Goal: Find specific page/section: Find specific page/section

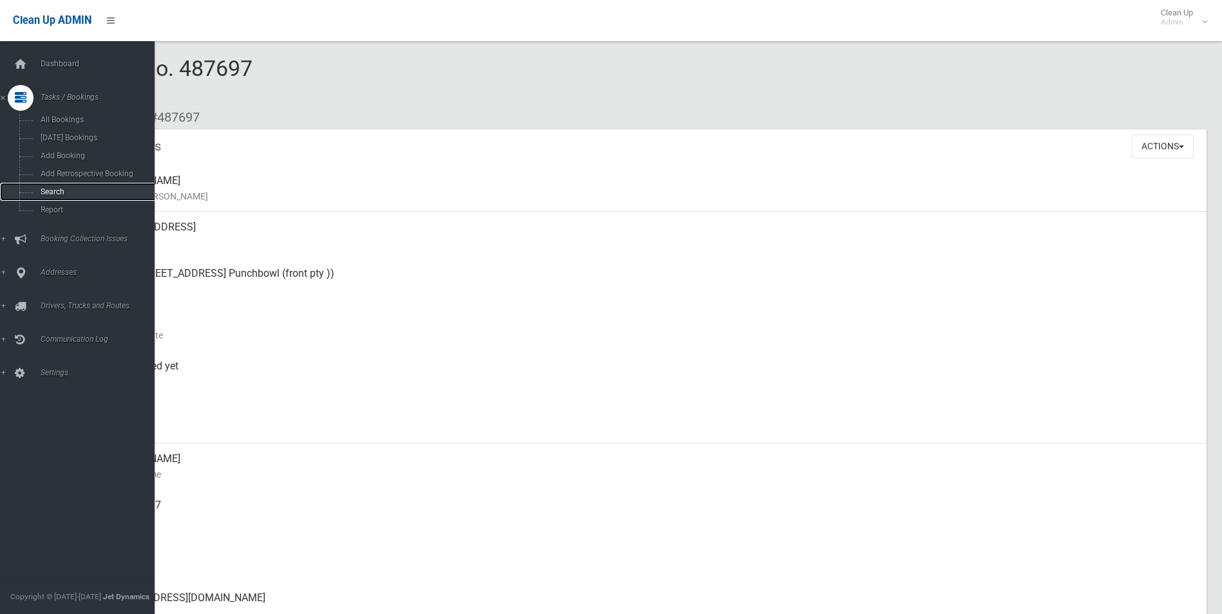
click at [48, 190] on span "Search" at bounding box center [95, 191] width 117 height 9
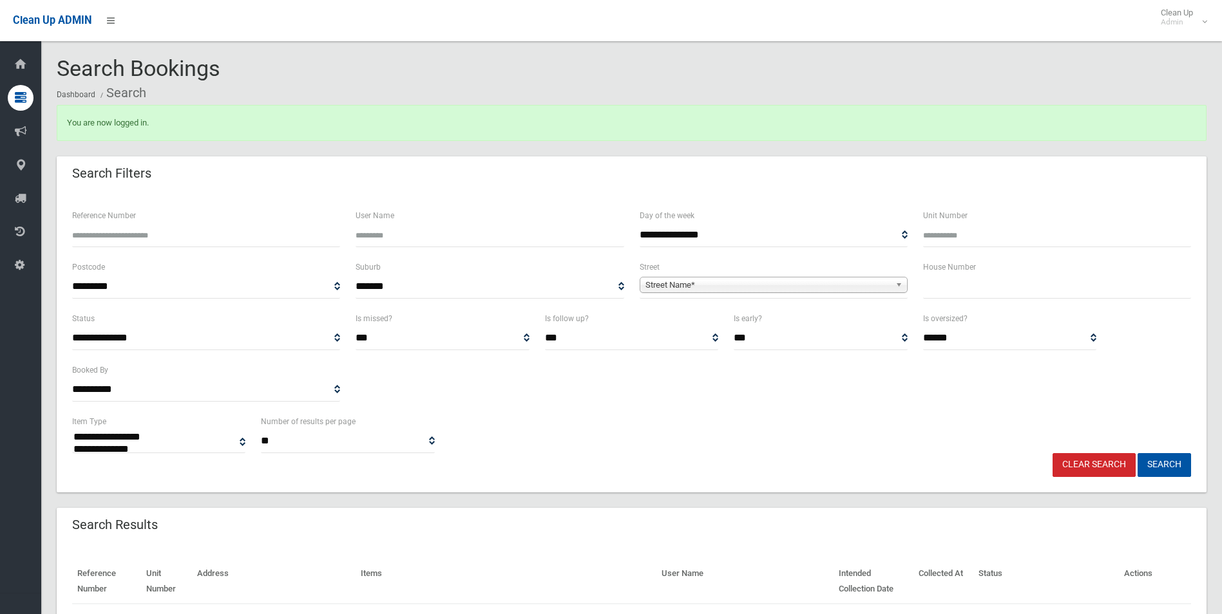
select select
click at [960, 285] on input "text" at bounding box center [1057, 287] width 268 height 24
type input "*****"
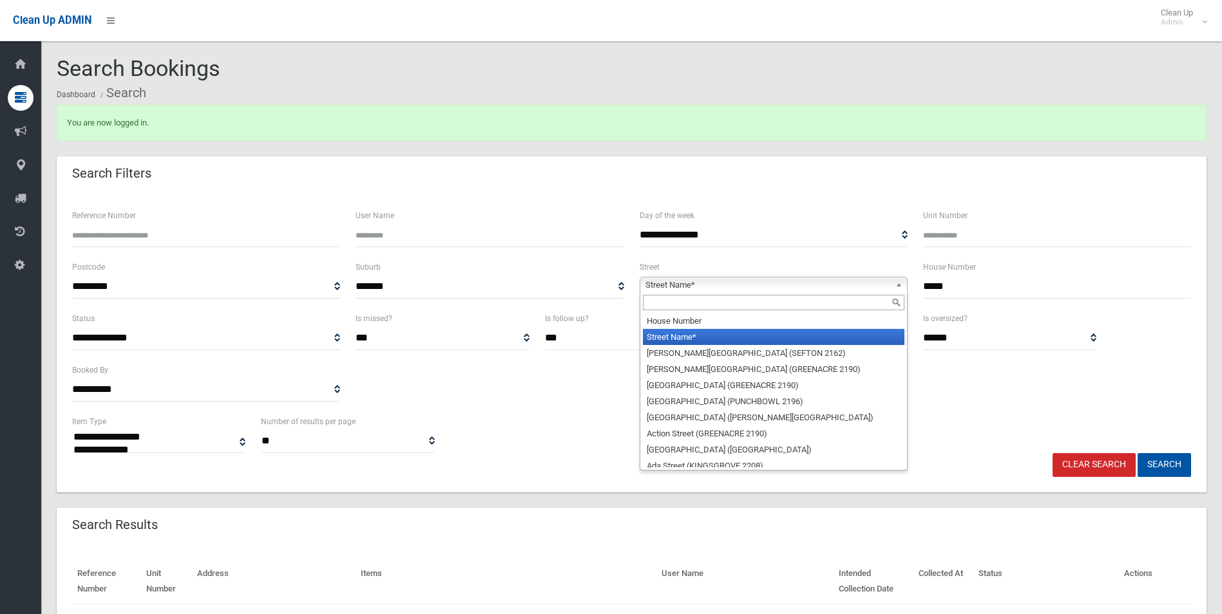
click at [670, 282] on span "Street Name*" at bounding box center [767, 285] width 245 height 15
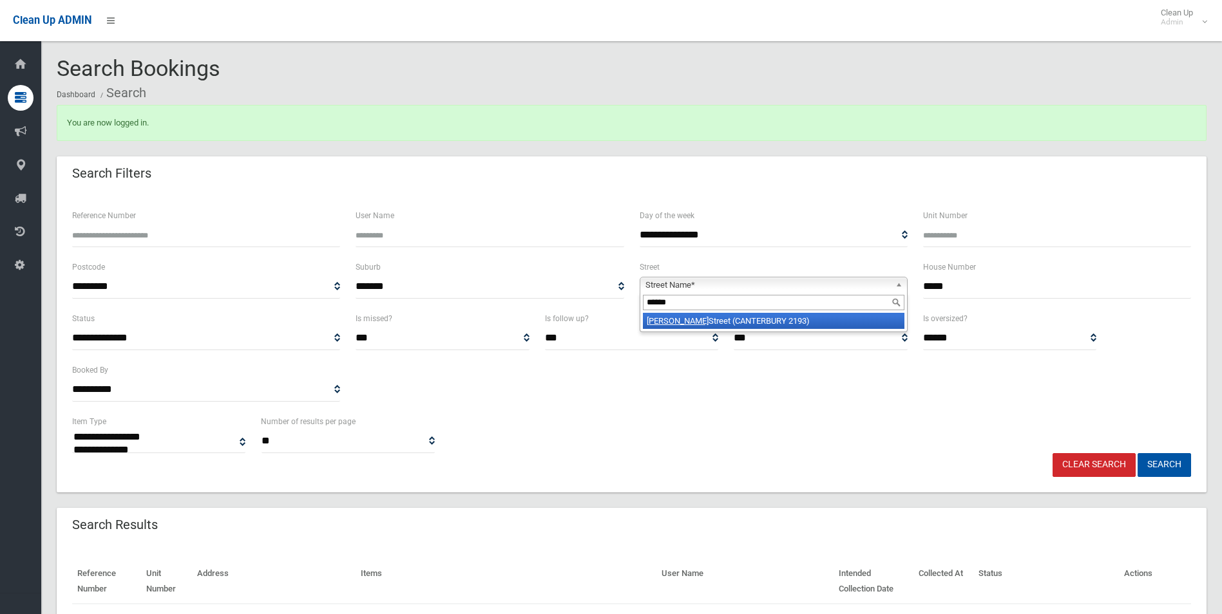
type input "******"
click at [690, 327] on li "[PERSON_NAME][GEOGRAPHIC_DATA])" at bounding box center [773, 321] width 261 height 16
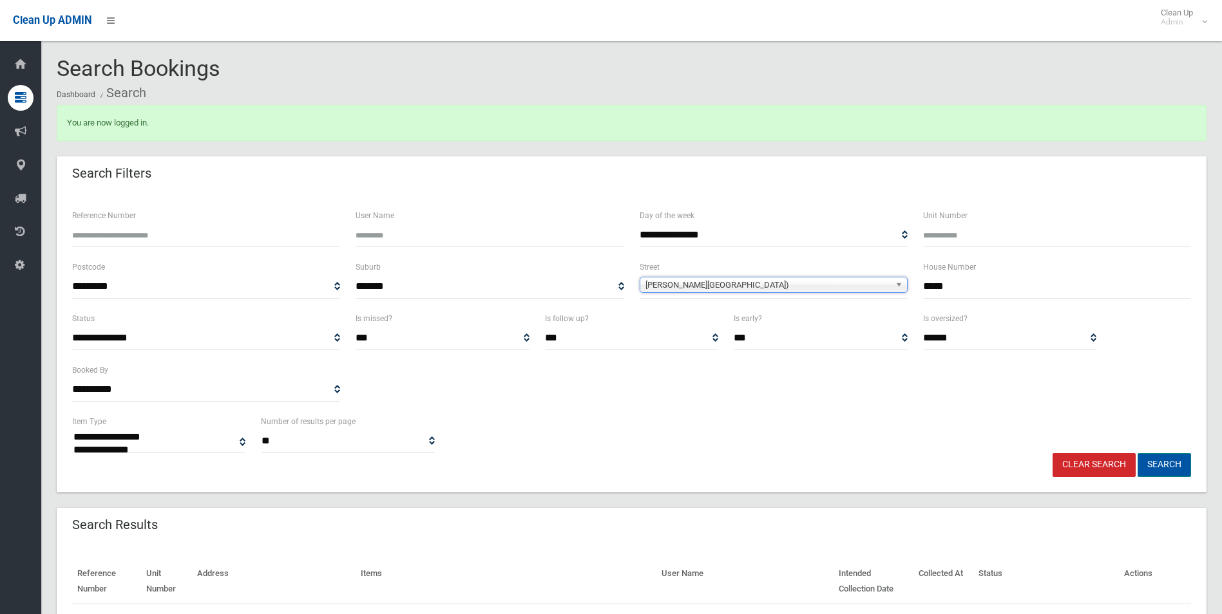
click at [1171, 462] on button "Search" at bounding box center [1163, 465] width 53 height 24
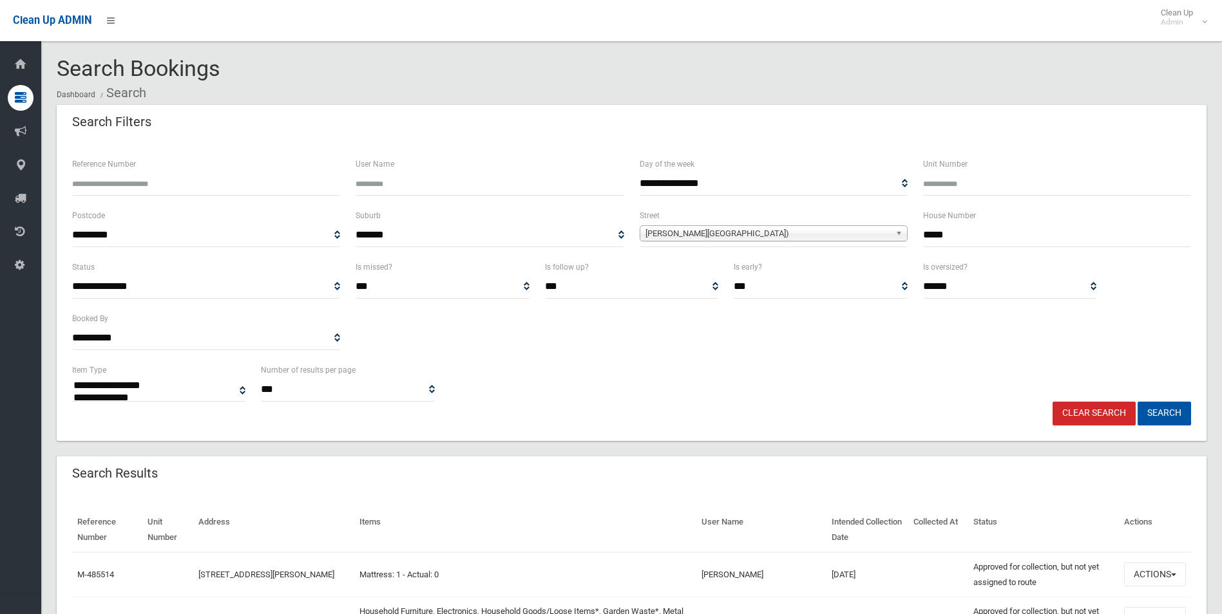
select select
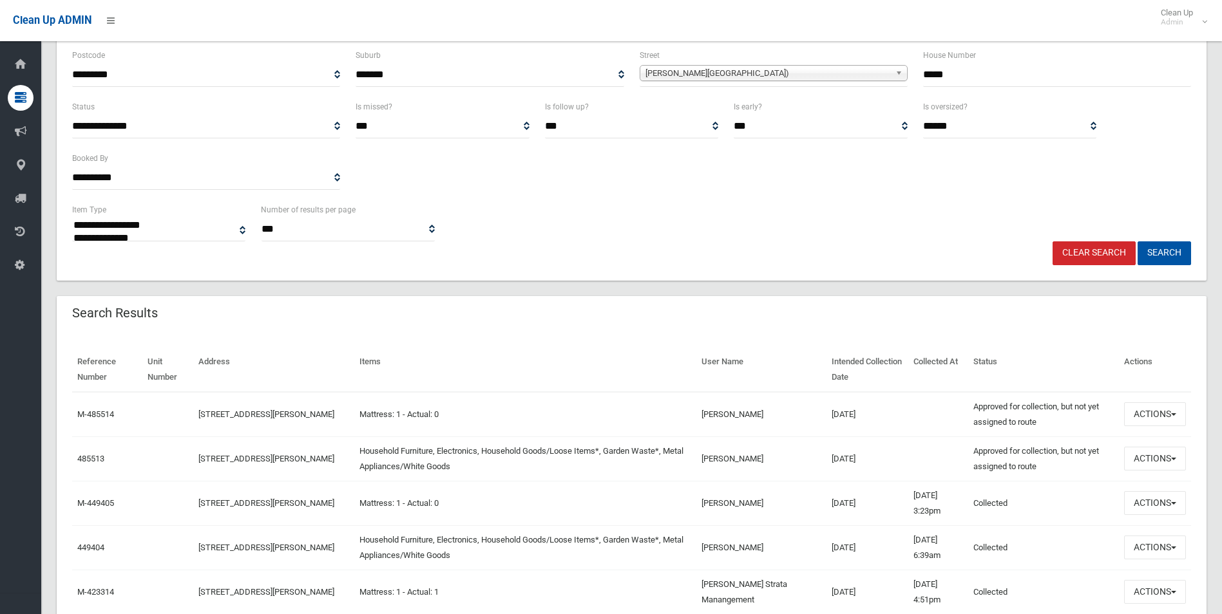
scroll to position [188, 0]
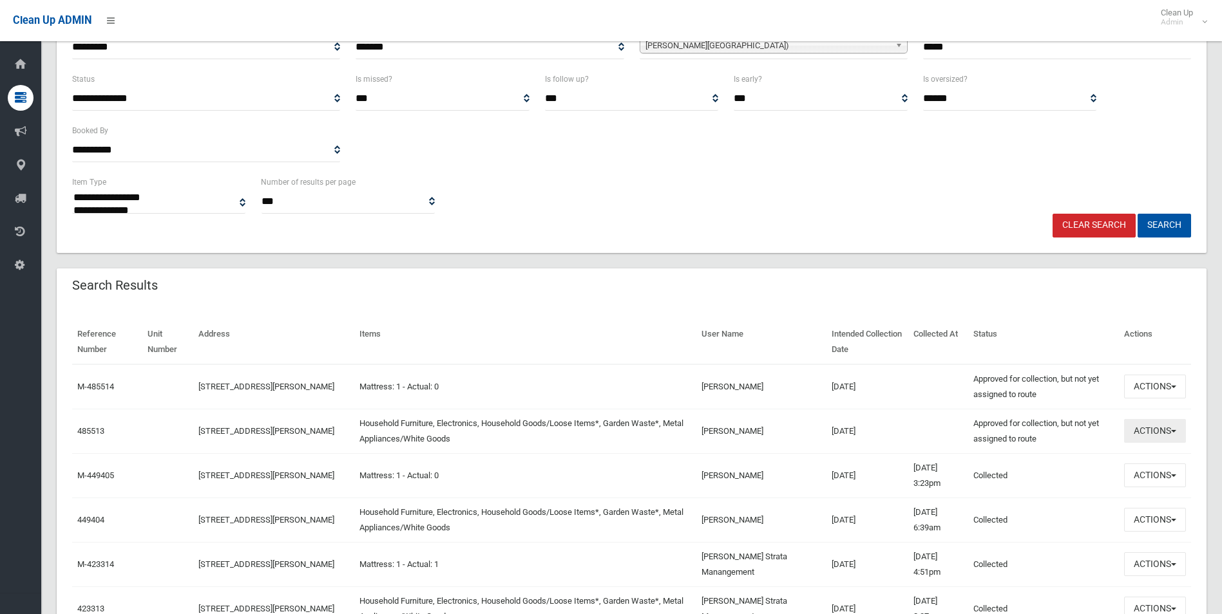
click at [1142, 430] on button "Actions" at bounding box center [1155, 431] width 62 height 24
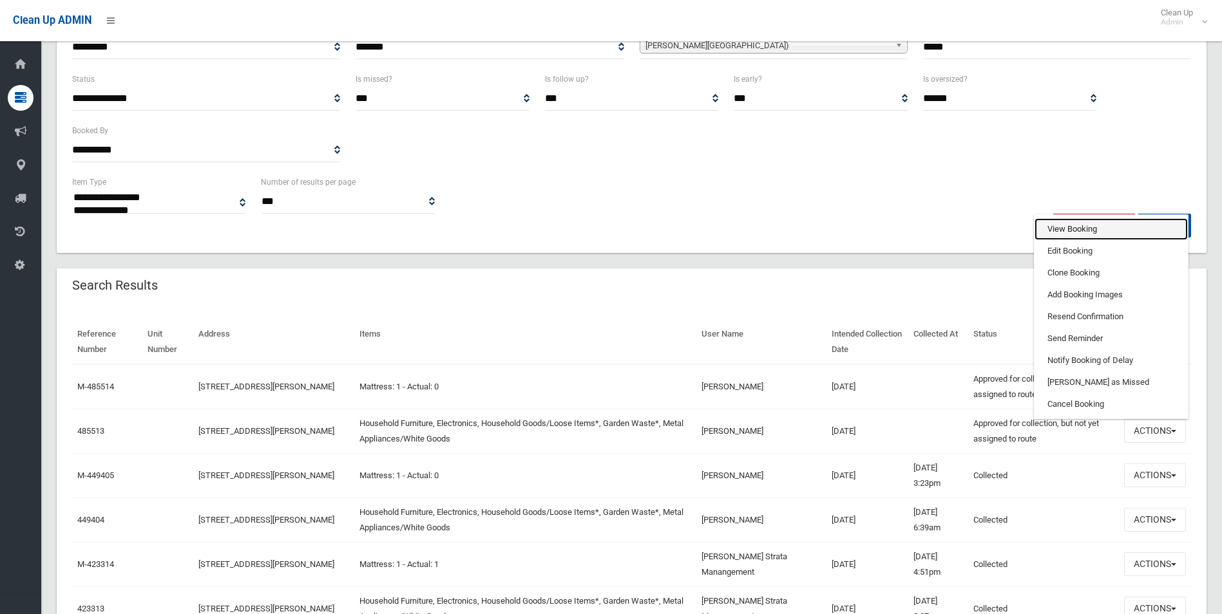
click at [1076, 229] on link "View Booking" at bounding box center [1110, 229] width 153 height 22
